Goal: Transaction & Acquisition: Purchase product/service

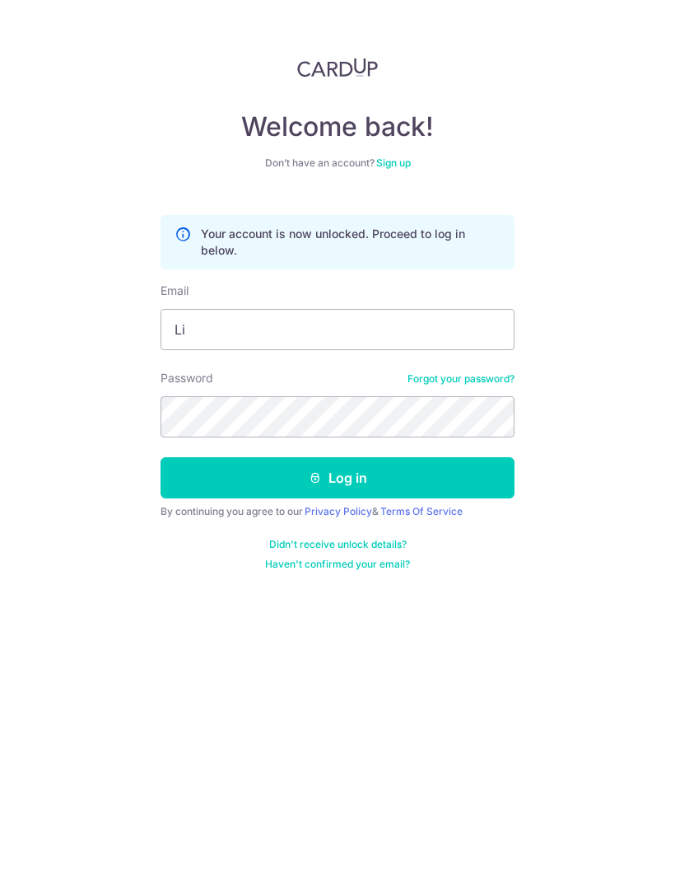
type input "L"
type input "[EMAIL_ADDRESS][DOMAIN_NAME]"
click at [379, 477] on button "Log in" at bounding box center [338, 477] width 354 height 41
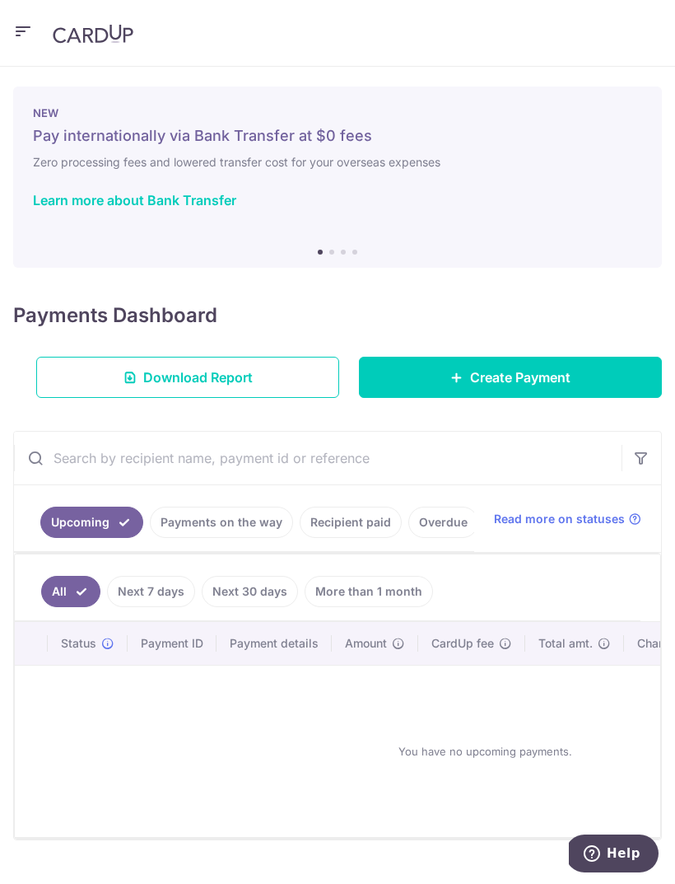
click at [563, 376] on span "Create Payment" at bounding box center [520, 377] width 100 height 20
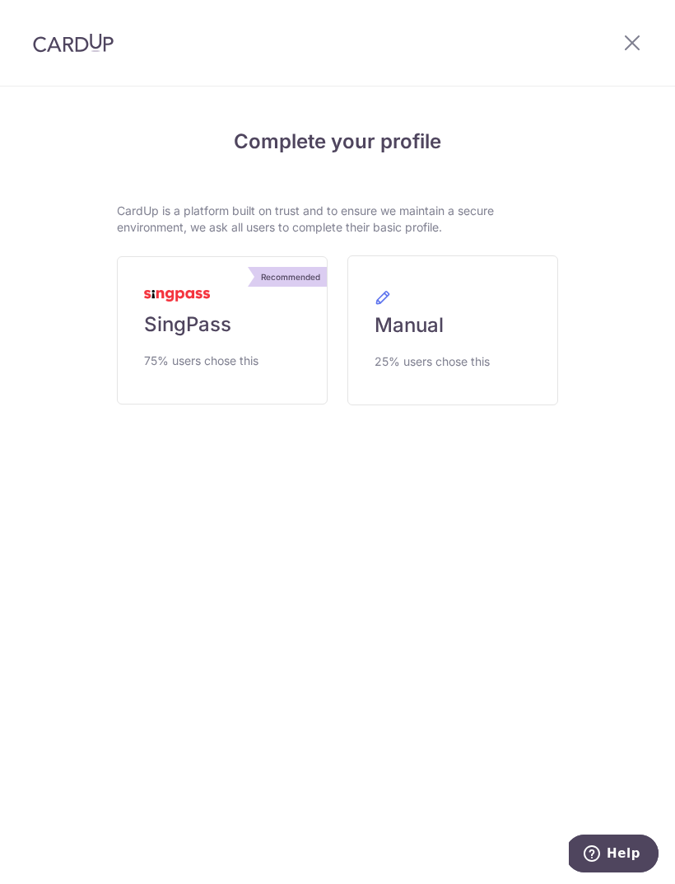
click at [451, 334] on link "Manual 25% users chose this" at bounding box center [453, 330] width 211 height 150
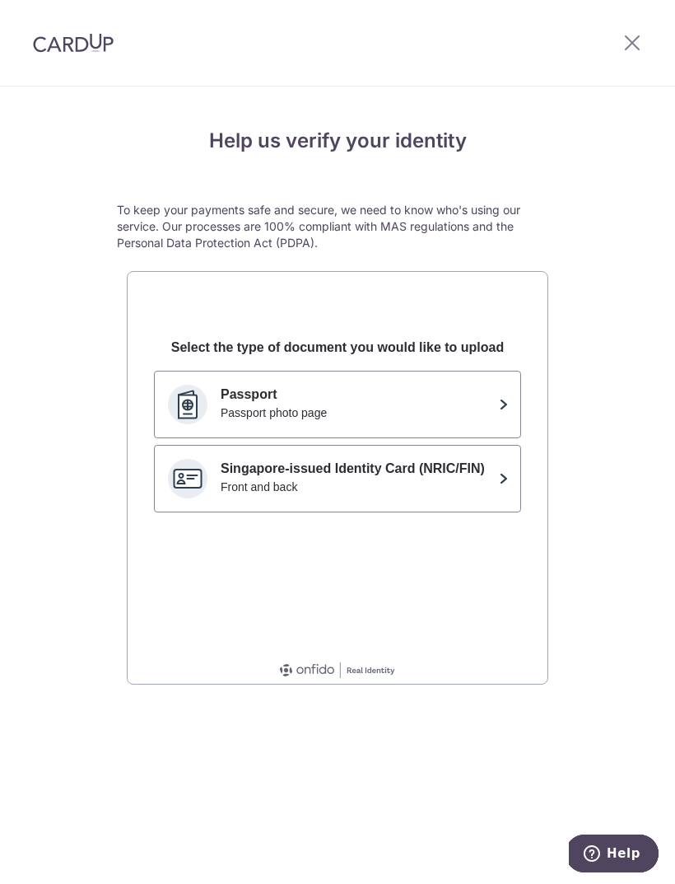
click at [637, 35] on icon at bounding box center [633, 42] width 20 height 21
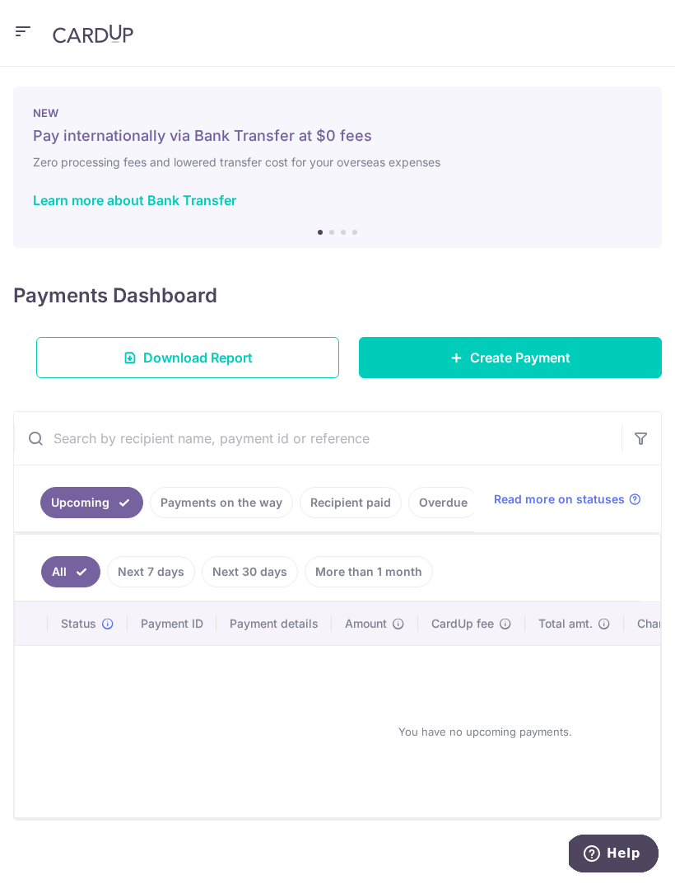
click at [23, 41] on icon "button" at bounding box center [23, 31] width 20 height 21
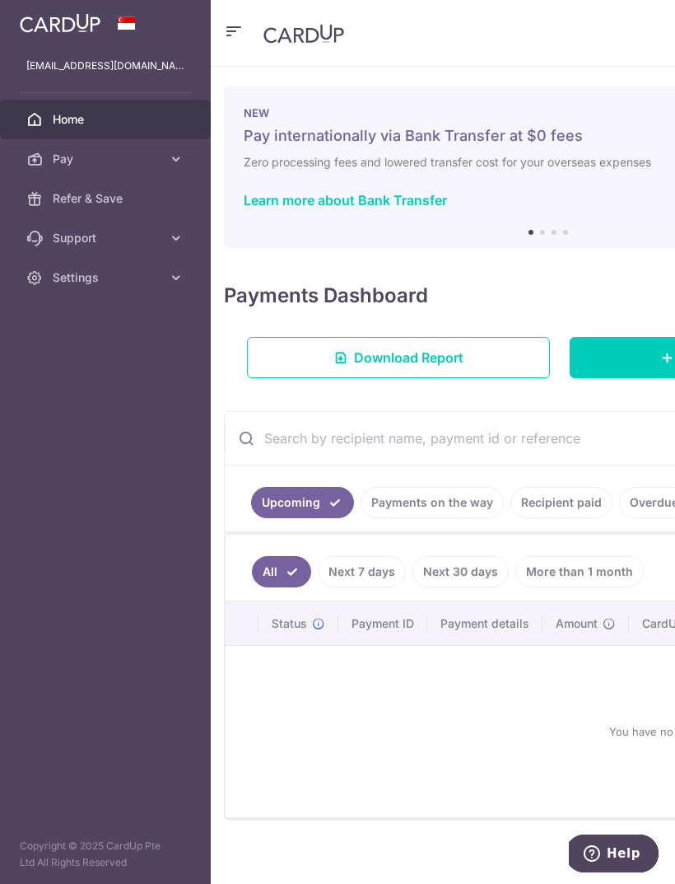
click at [177, 163] on icon at bounding box center [176, 159] width 16 height 16
click at [83, 120] on span "Home" at bounding box center [107, 119] width 109 height 16
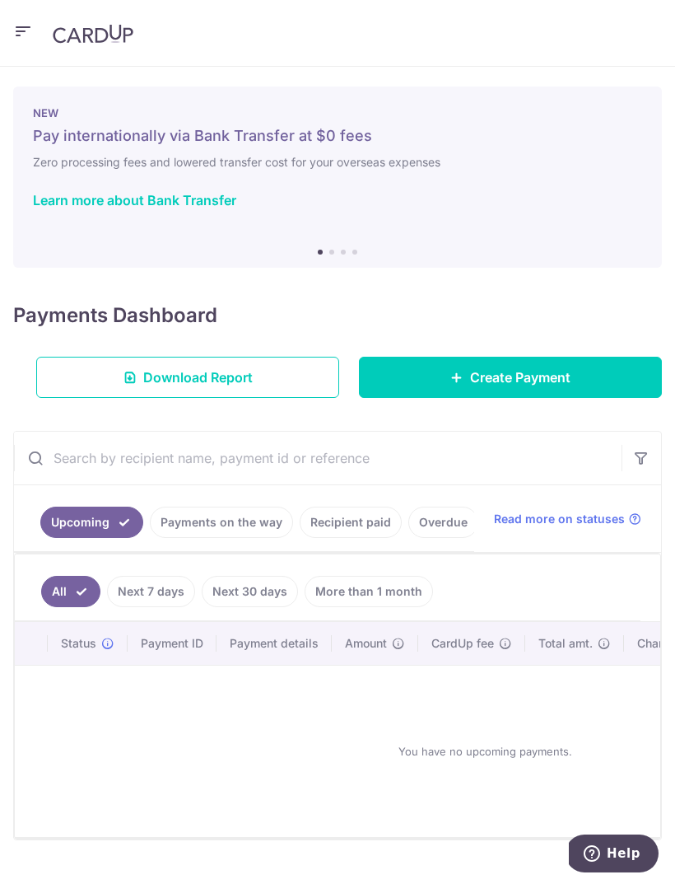
click at [347, 521] on link "Recipient paid" at bounding box center [351, 522] width 102 height 31
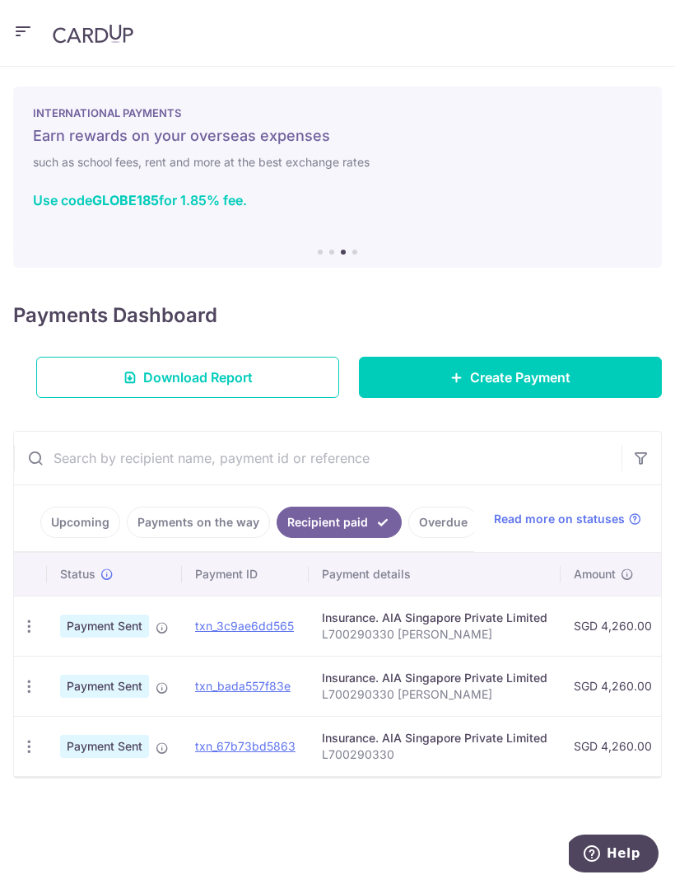
click at [26, 35] on icon "button" at bounding box center [23, 31] width 20 height 21
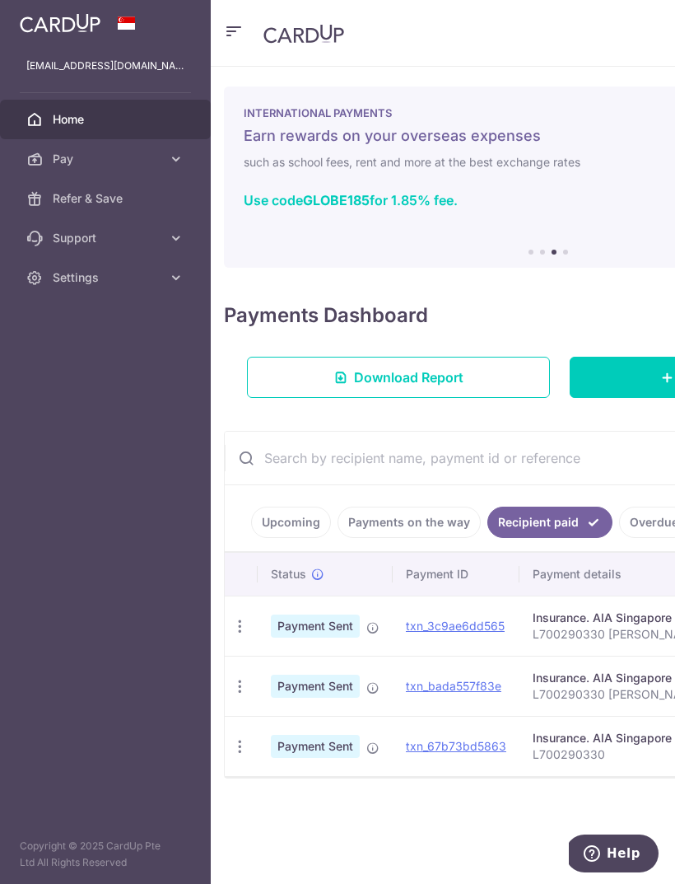
click at [175, 160] on icon at bounding box center [176, 159] width 16 height 16
click at [83, 121] on span "Home" at bounding box center [107, 119] width 109 height 16
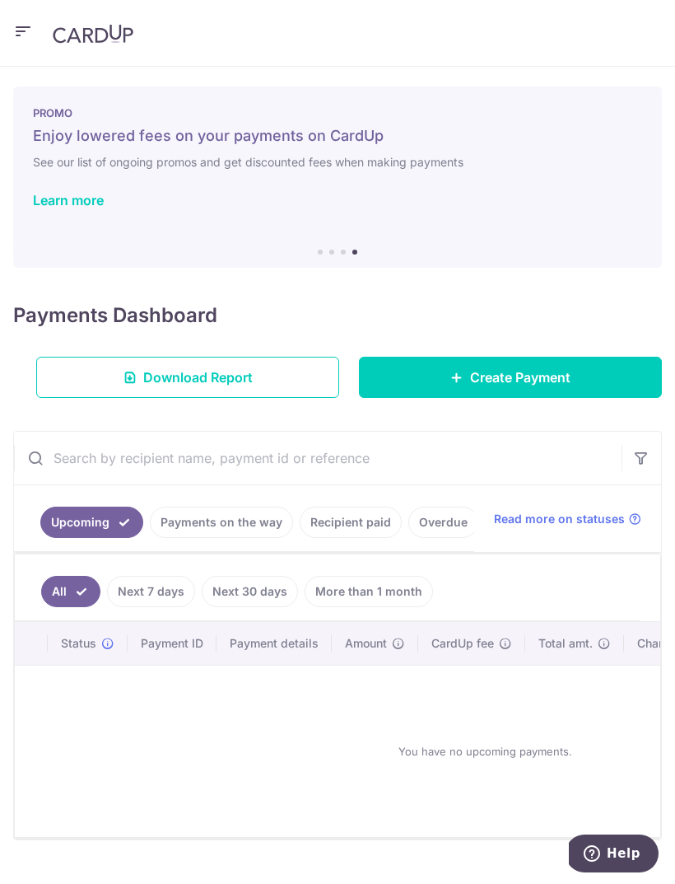
click at [82, 208] on link "Learn more" at bounding box center [68, 200] width 71 height 16
click at [625, 2] on header at bounding box center [337, 33] width 675 height 67
click at [534, 387] on link "Create Payment" at bounding box center [510, 377] width 303 height 41
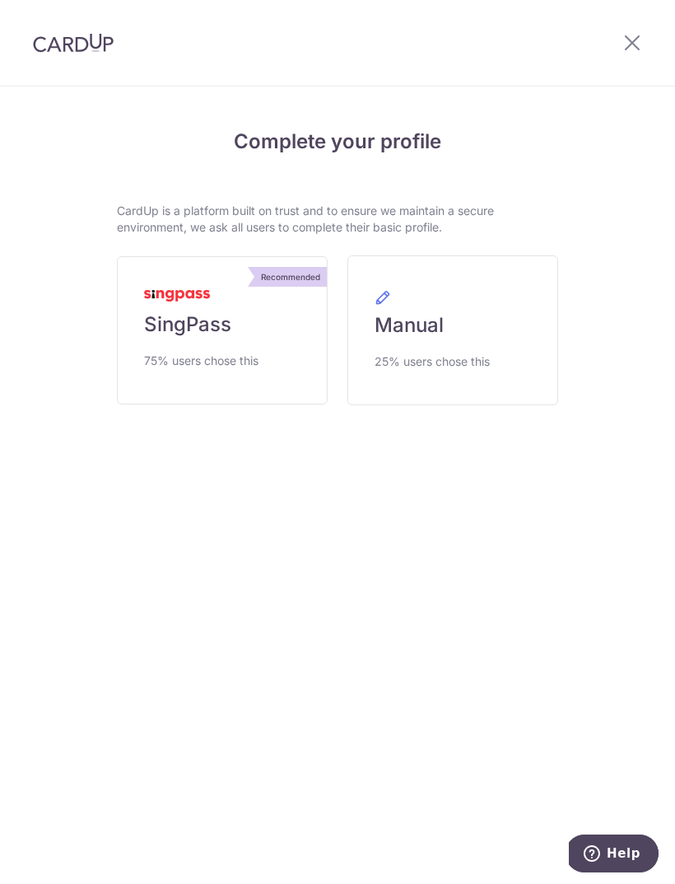
click at [196, 352] on span "75% users chose this" at bounding box center [201, 361] width 114 height 20
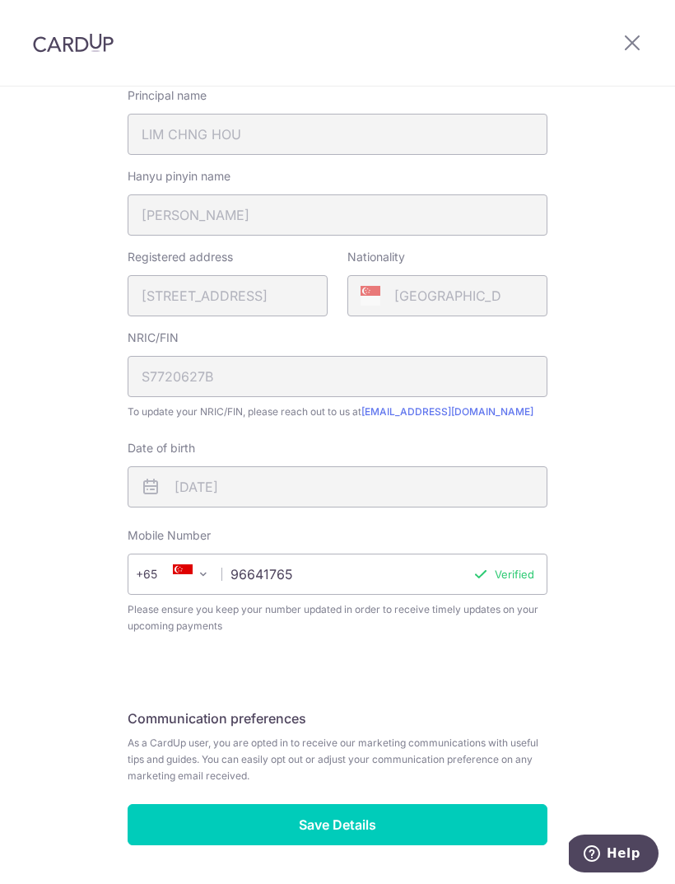
scroll to position [292, 0]
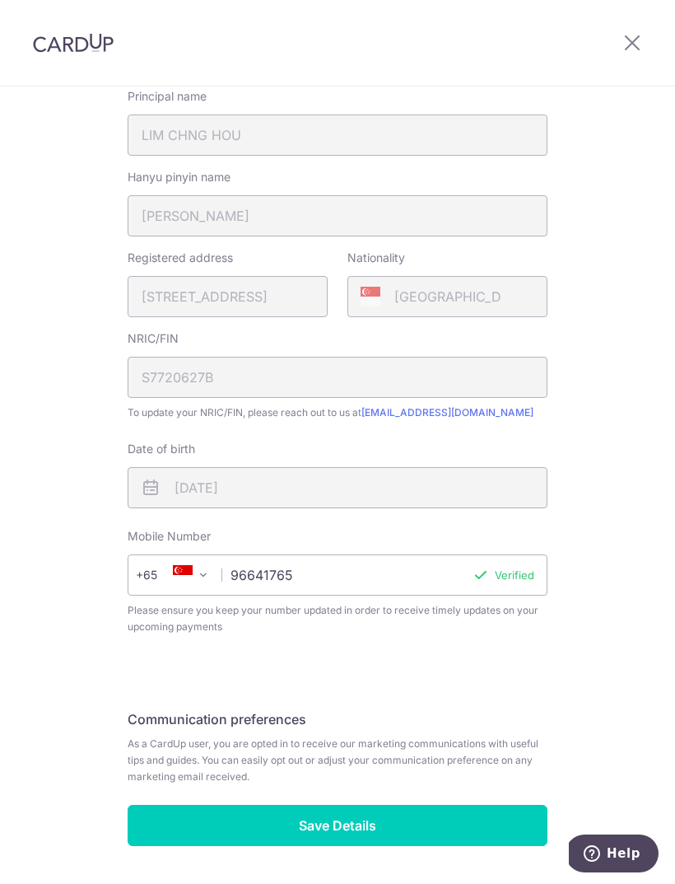
click at [423, 827] on input "Save Details" at bounding box center [338, 825] width 420 height 41
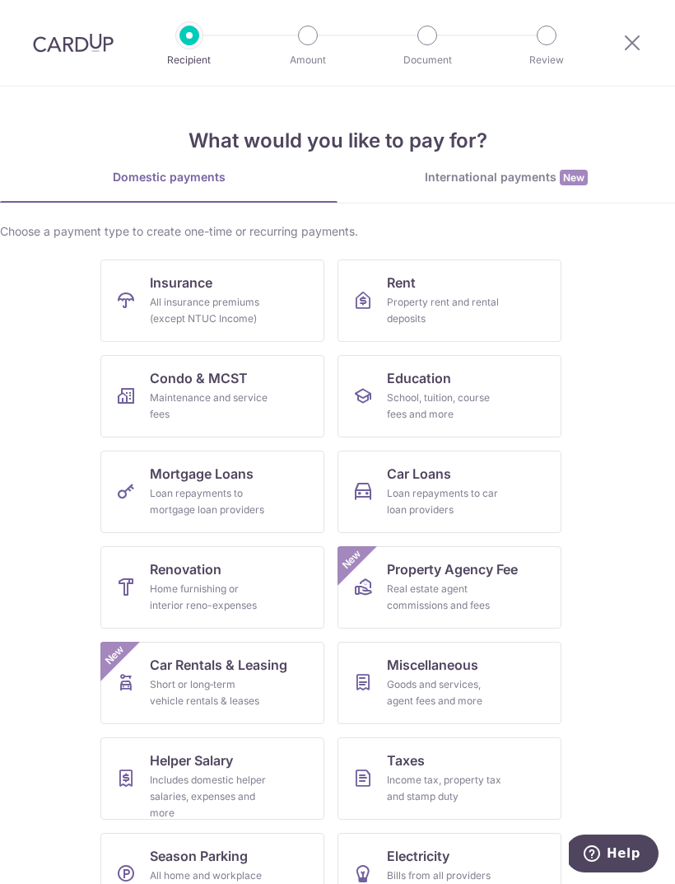
click at [163, 306] on div "All insurance premiums (except NTUC Income)" at bounding box center [209, 310] width 119 height 33
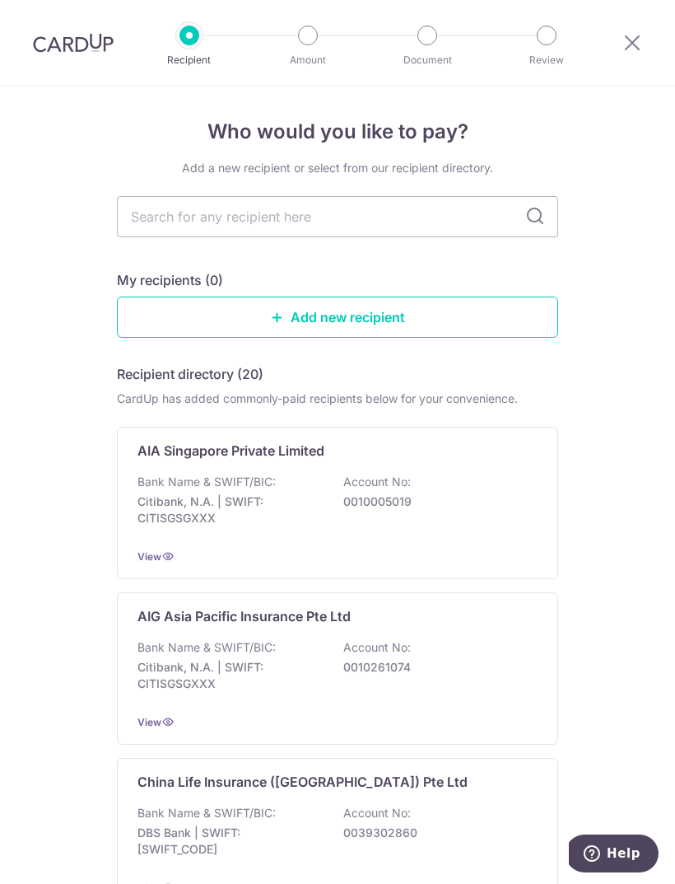
scroll to position [7, 0]
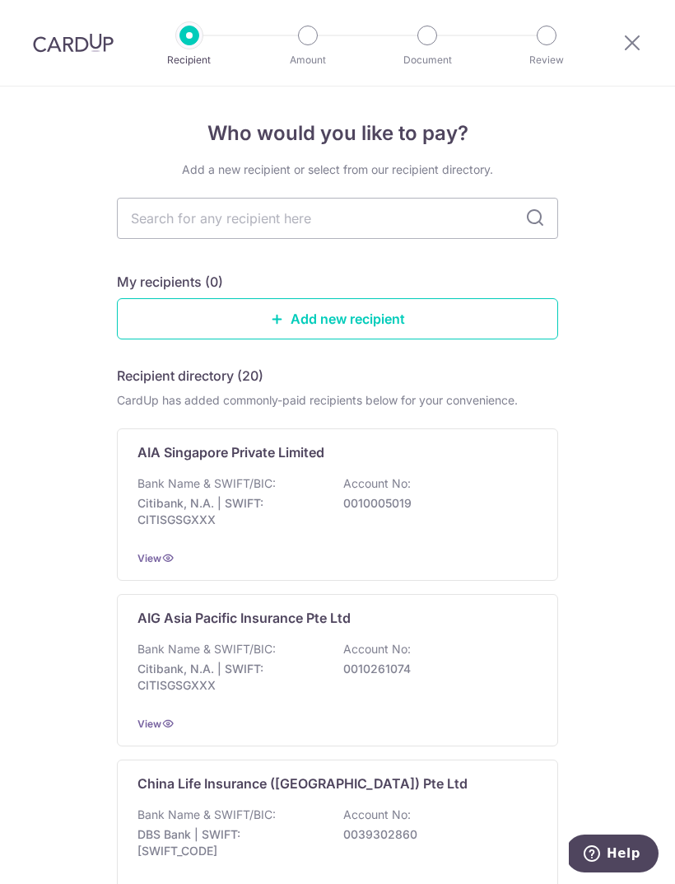
click at [353, 494] on div "Bank Name & SWIFT/BIC: Citibank, N.A. | SWIFT: CITISGSGXXX Account No: 00100050…" at bounding box center [338, 505] width 400 height 61
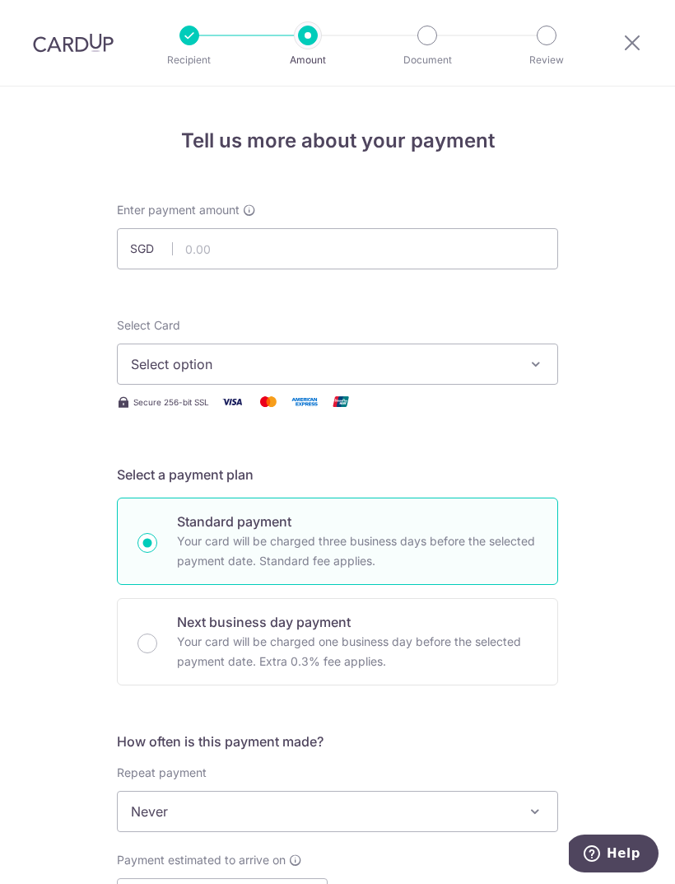
click at [635, 35] on icon at bounding box center [633, 42] width 20 height 21
